Goal: Task Accomplishment & Management: Manage account settings

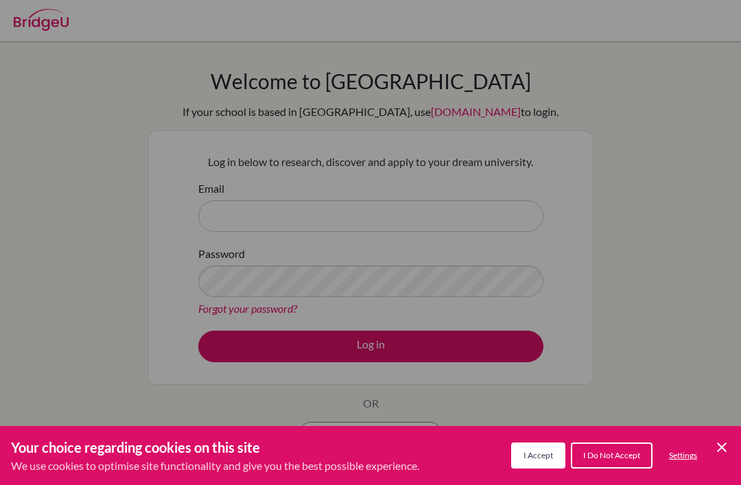
click at [544, 455] on span "I Accept" at bounding box center [539, 455] width 30 height 10
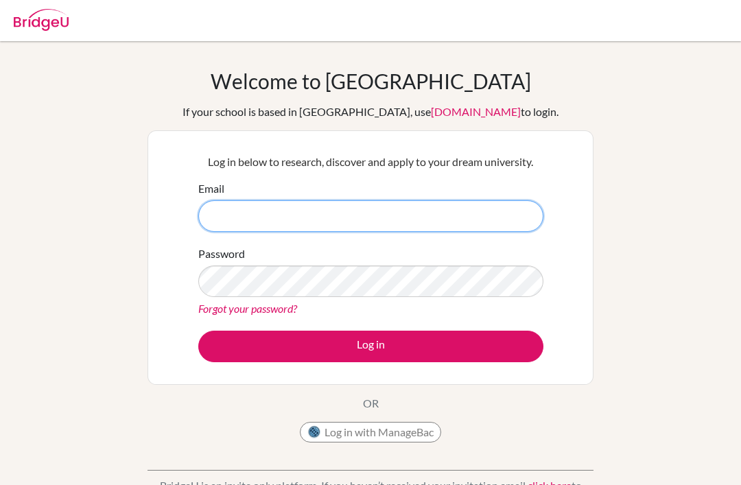
click at [507, 216] on input "Email" at bounding box center [370, 216] width 345 height 32
click at [507, 215] on input "Email" at bounding box center [370, 216] width 345 height 32
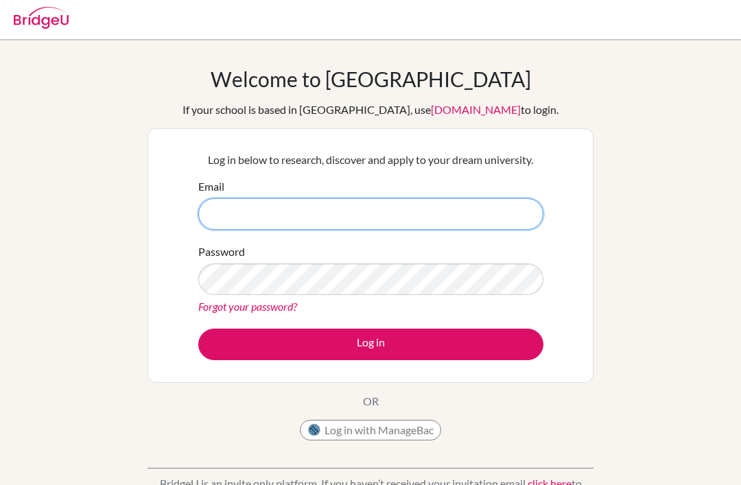
scroll to position [1, 0]
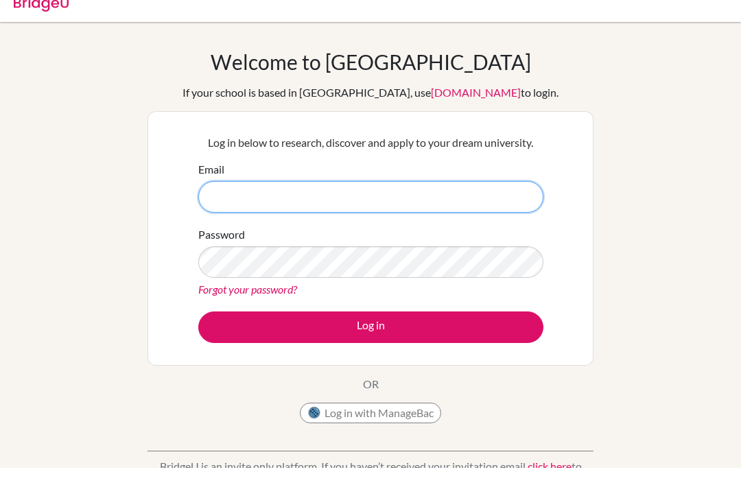
type input "[EMAIL_ADDRESS][DOMAIN_NAME]"
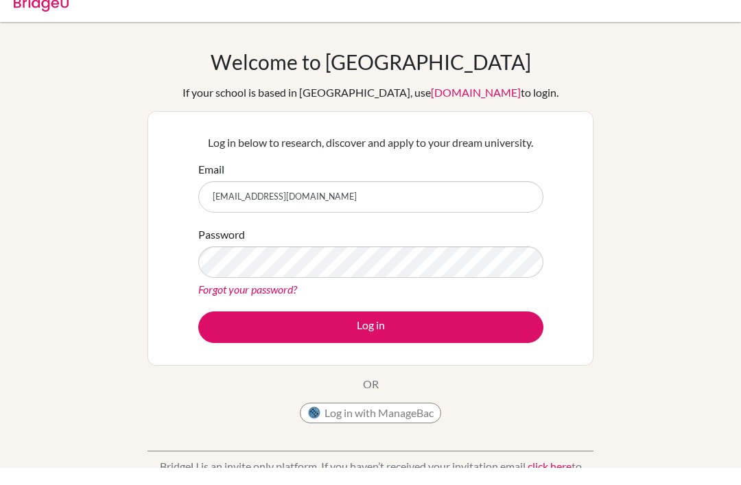
scroll to position [19, 0]
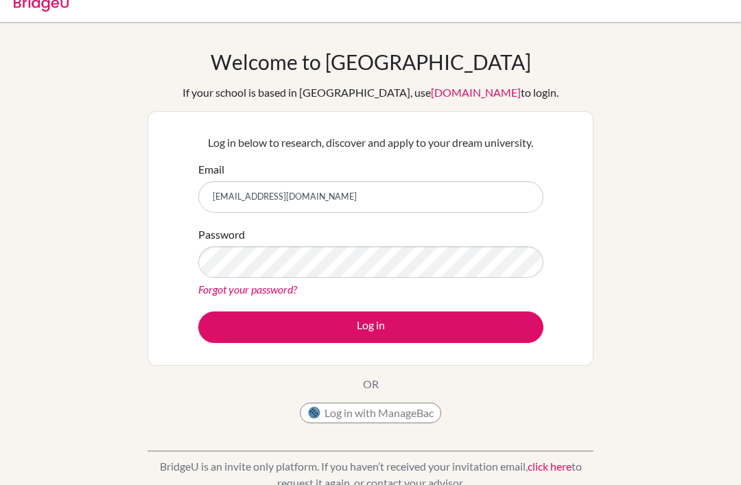
click at [490, 329] on button "Log in" at bounding box center [370, 328] width 345 height 32
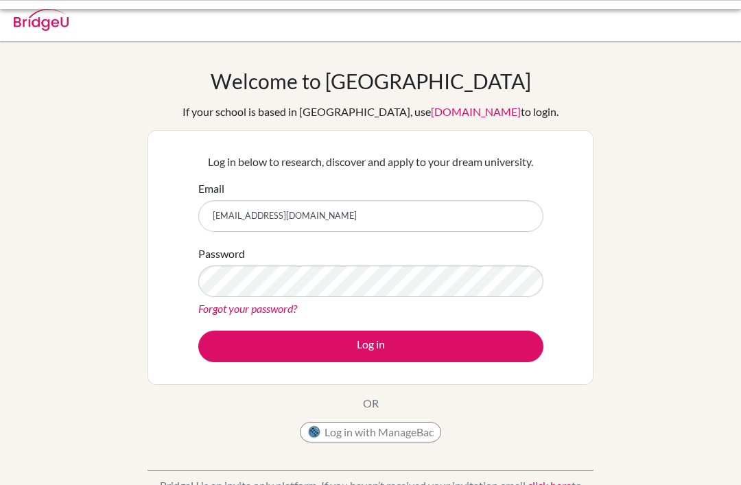
scroll to position [89, 0]
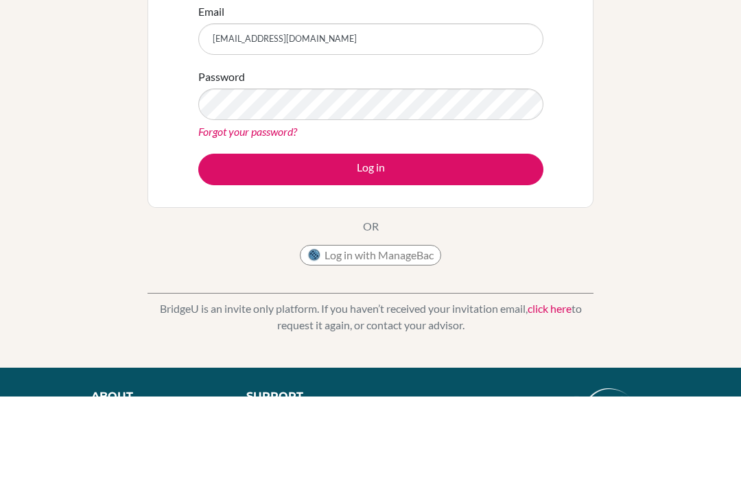
click at [371, 257] on button "Log in" at bounding box center [370, 258] width 345 height 32
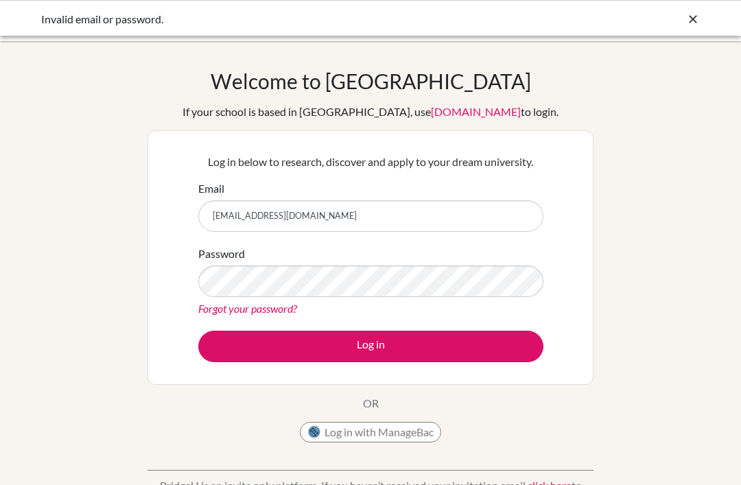
scroll to position [89, 0]
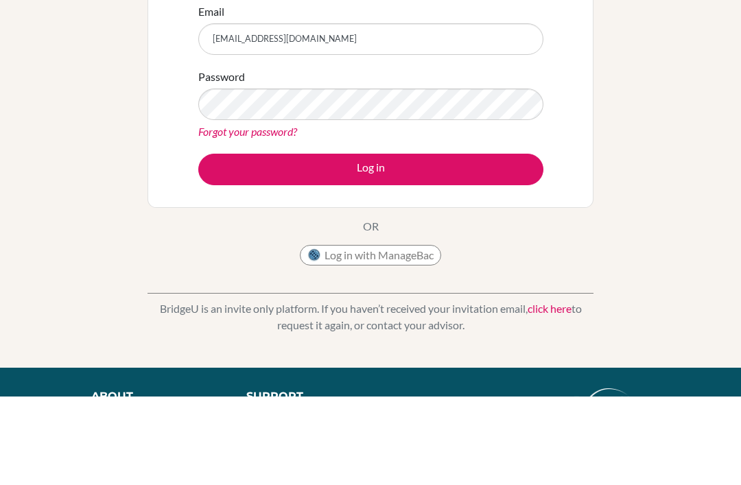
click at [664, 152] on div "Welcome to [GEOGRAPHIC_DATA] If your school is based in [GEOGRAPHIC_DATA], use …" at bounding box center [370, 204] width 741 height 449
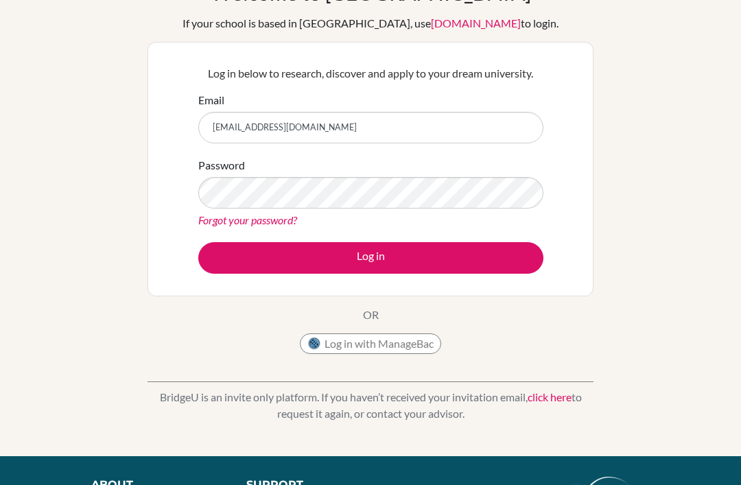
click at [428, 335] on button "Log in with ManageBac" at bounding box center [370, 344] width 141 height 21
click at [385, 350] on button "Log in with ManageBac" at bounding box center [370, 344] width 141 height 21
click at [364, 345] on button "Log in with ManageBac" at bounding box center [370, 344] width 141 height 21
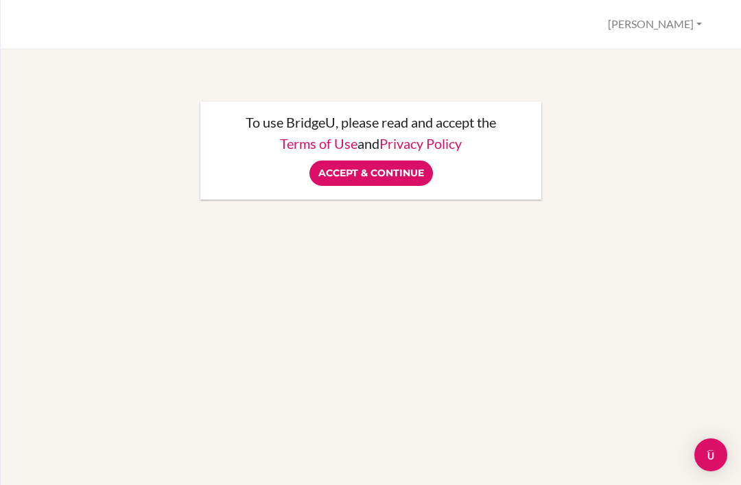
click at [384, 184] on input "Accept & Continue" at bounding box center [372, 173] width 124 height 25
